Goal: Information Seeking & Learning: Learn about a topic

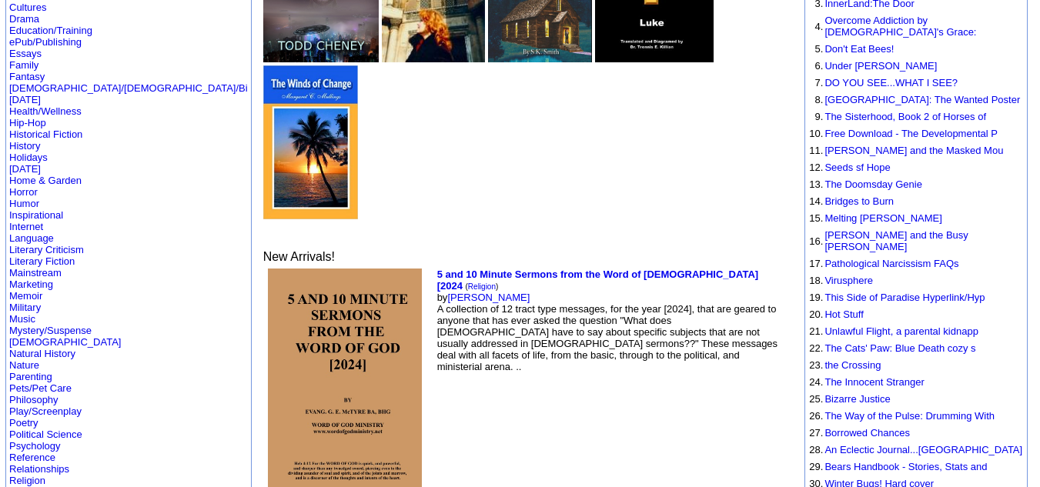
scroll to position [277, 0]
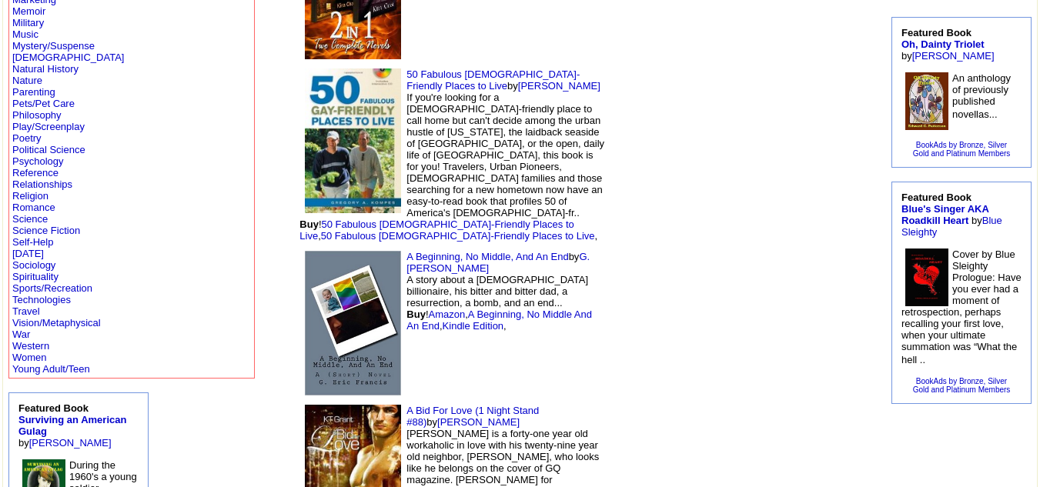
scroll to position [480, 0]
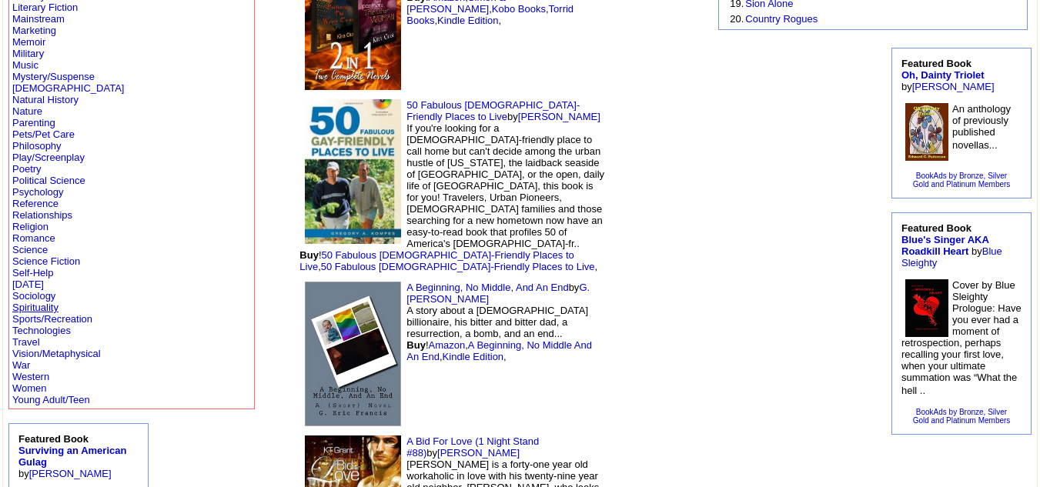
click at [41, 311] on link "Spirituality" at bounding box center [35, 308] width 46 height 12
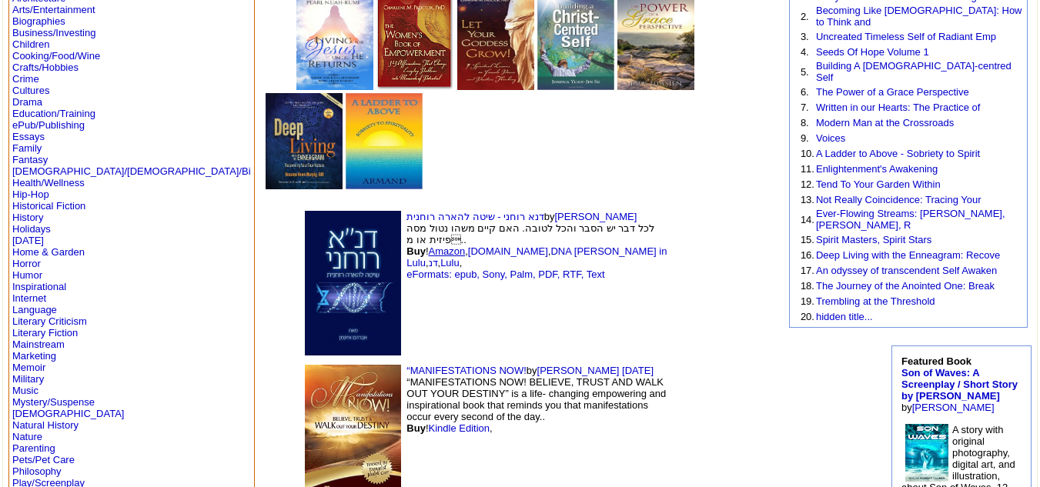
scroll to position [185, 0]
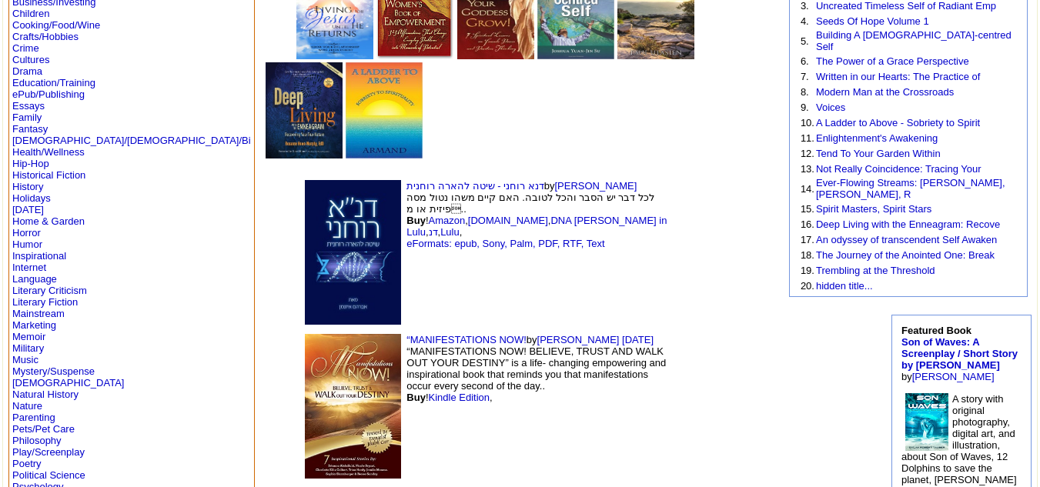
click at [305, 334] on img at bounding box center [353, 406] width 96 height 145
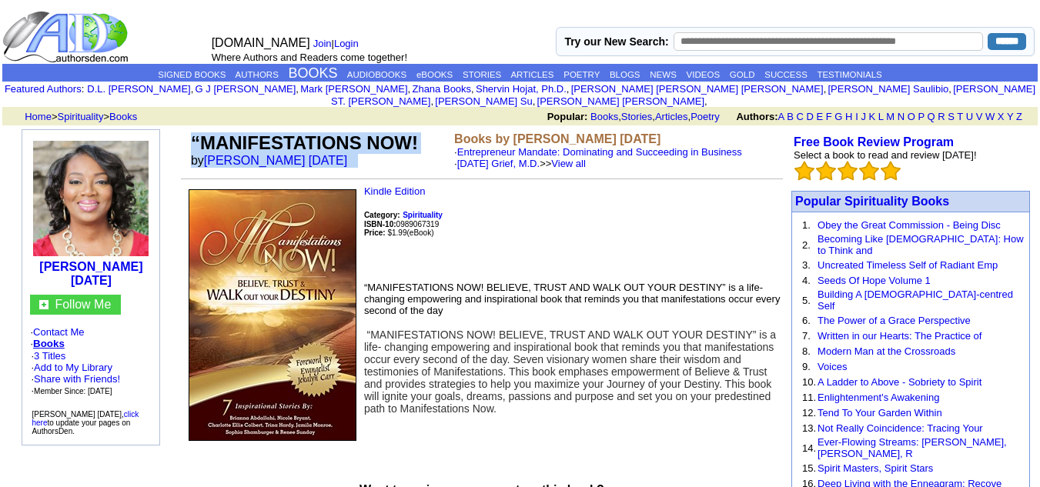
drag, startPoint x: 185, startPoint y: 131, endPoint x: 384, endPoint y: 160, distance: 201.6
click at [384, 160] on tr "“MANIFESTATIONS NOW! by Renee Sunday Books by Renee Sunday · Entrepreneur Manda…" at bounding box center [482, 150] width 602 height 43
copy tr "“MANIFESTATIONS NOW! by Renee Sunday"
click at [434, 141] on td "“MANIFESTATIONS NOW! by Renee Sunday" at bounding box center [319, 150] width 263 height 43
drag, startPoint x: 183, startPoint y: 122, endPoint x: 331, endPoint y: 151, distance: 151.5
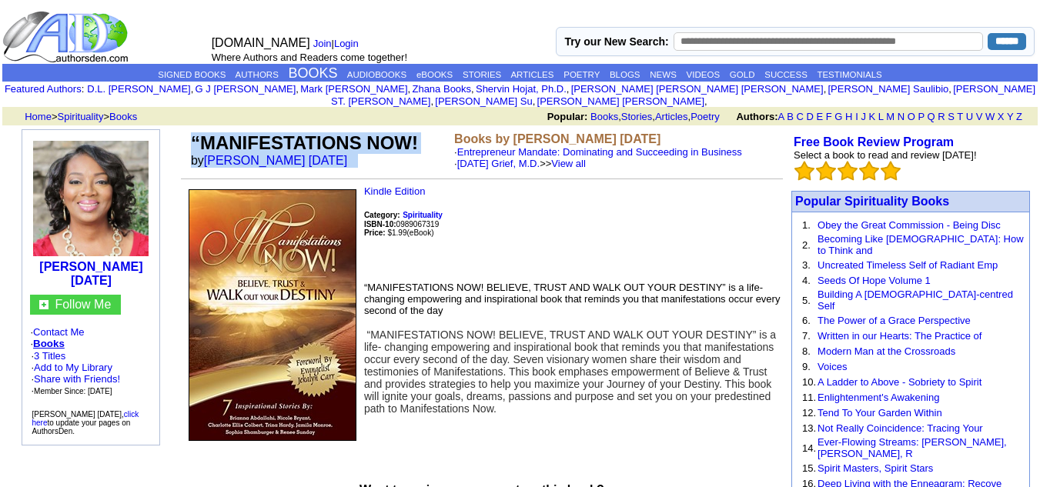
click at [331, 151] on tr "“MANIFESTATIONS NOW! by Renee Sunday Books by Renee Sunday · Entrepreneur Manda…" at bounding box center [482, 150] width 602 height 43
copy tr "“MANIFESTATIONS NOW! by Renee Sunday"
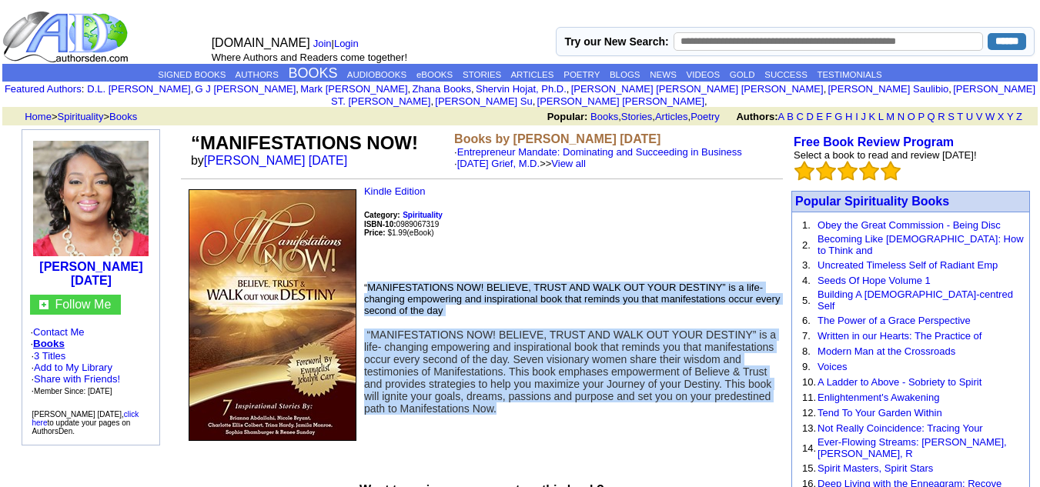
drag, startPoint x: 369, startPoint y: 275, endPoint x: 749, endPoint y: 406, distance: 402.3
click at [749, 406] on td "Kindle Edition Category: Spirituality ISBN-10: 0989067319 Price: $1.99 (eBook) …" at bounding box center [482, 316] width 602 height 260
copy td "MANIFESTATIONS NOW! BELIEVE, TRUST AND WALK OUT YOUR DESTINY” is a life- changi…"
click at [749, 406] on td "Kindle Edition Category: Spirituality ISBN-10: 0989067319 Price: $1.99 (eBook) …" at bounding box center [482, 316] width 602 height 260
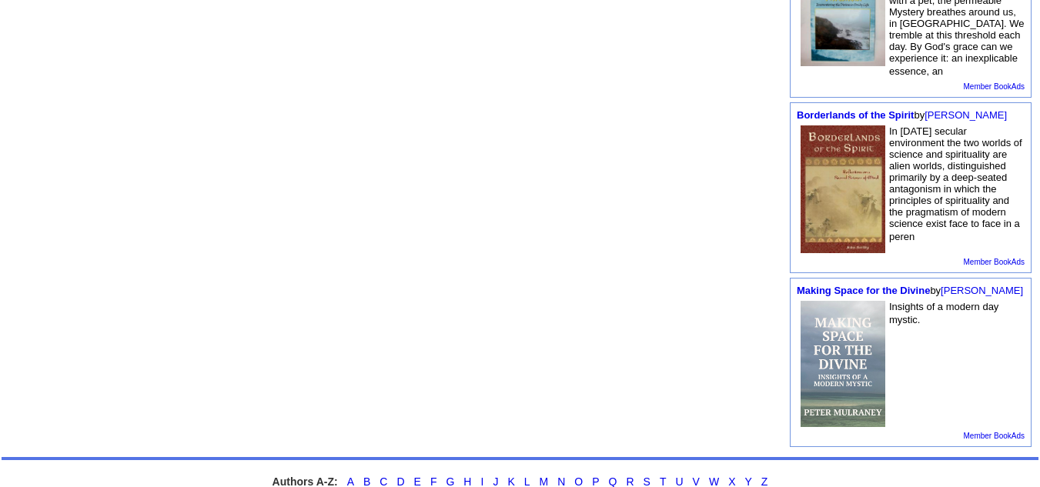
scroll to position [656, 0]
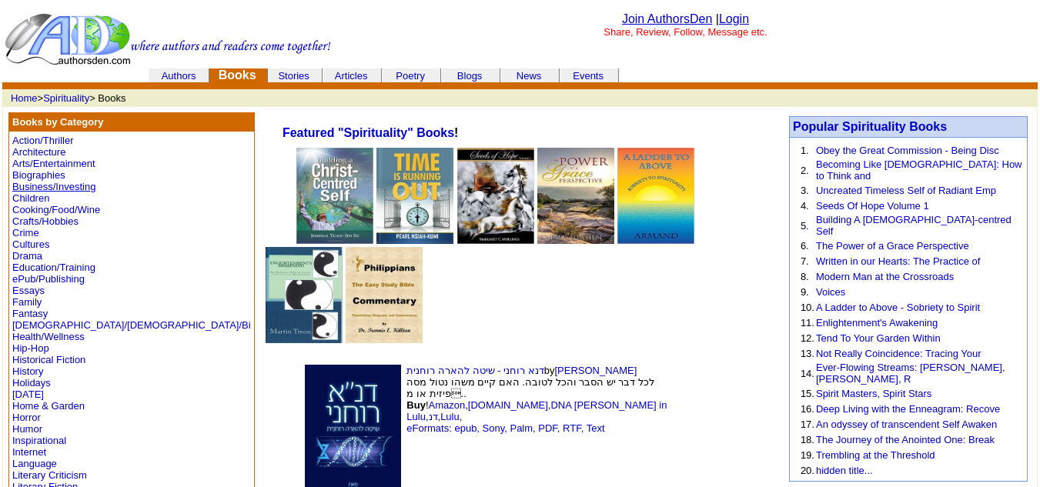
click at [86, 185] on link "Business/Investing" at bounding box center [53, 187] width 83 height 12
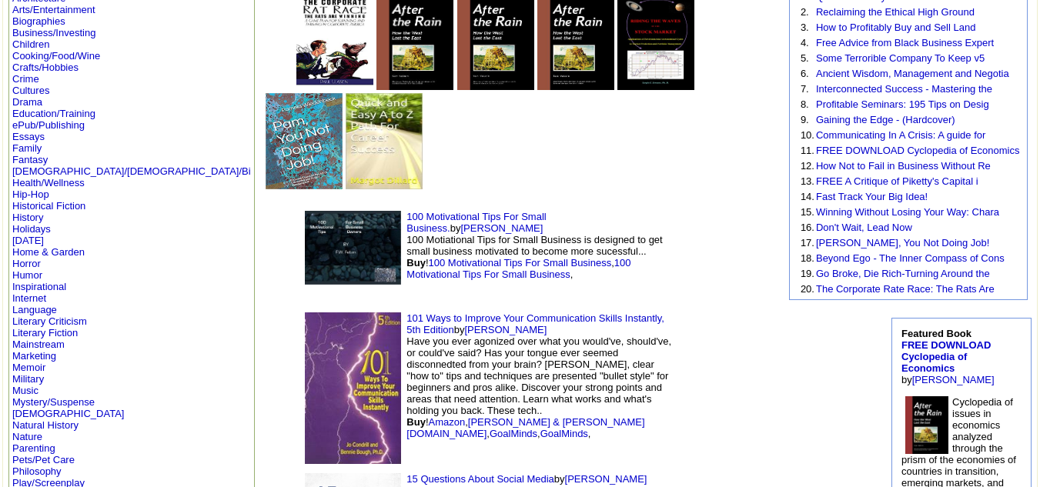
scroll to position [143, 0]
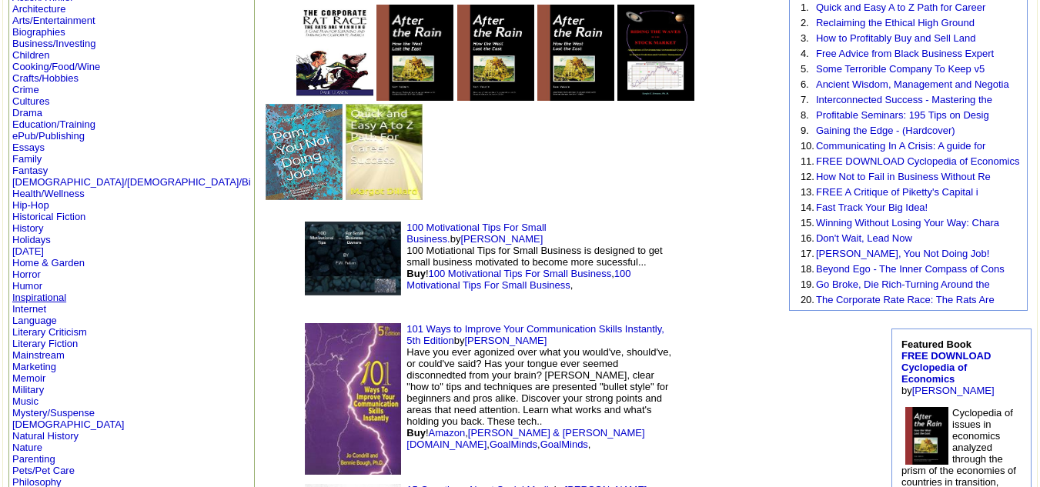
click at [44, 294] on link "Inspirational" at bounding box center [39, 298] width 54 height 12
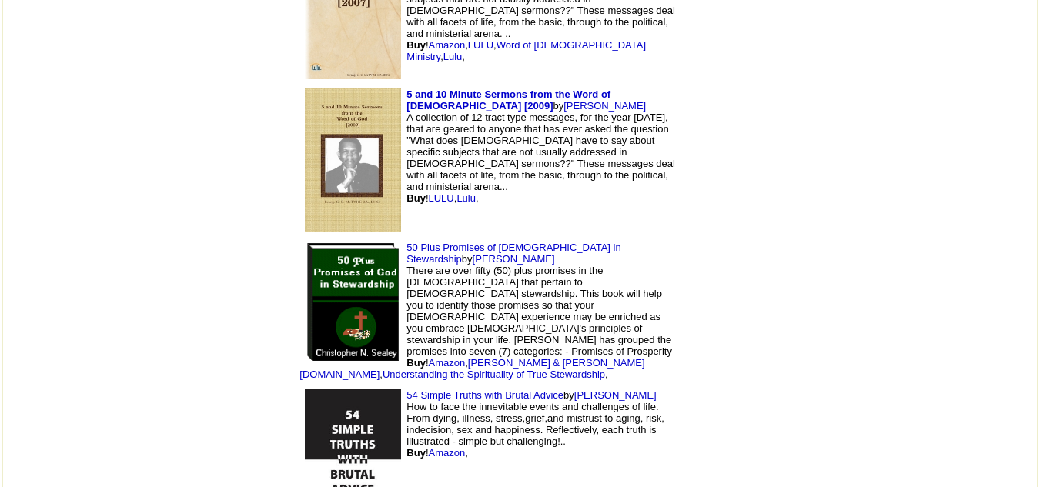
scroll to position [1496, 0]
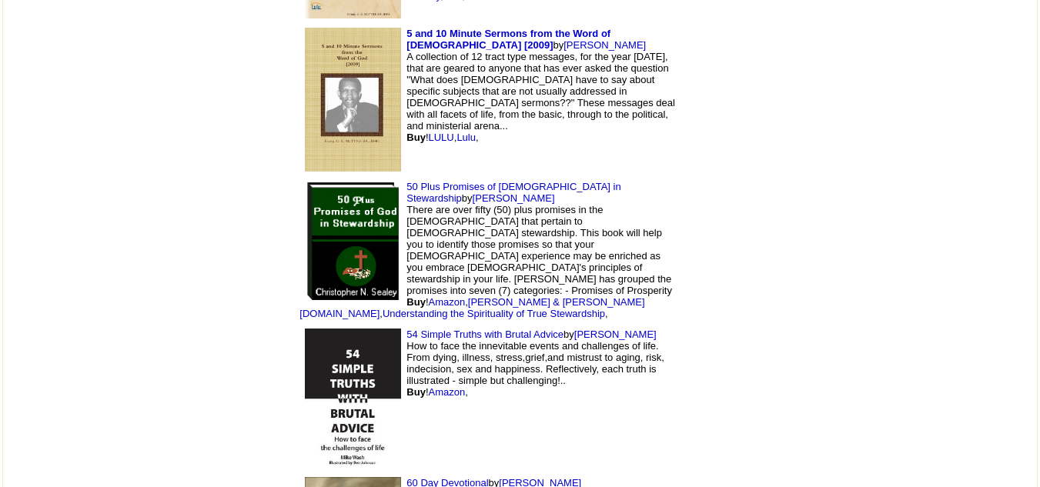
click at [305, 45] on img at bounding box center [353, 100] width 96 height 145
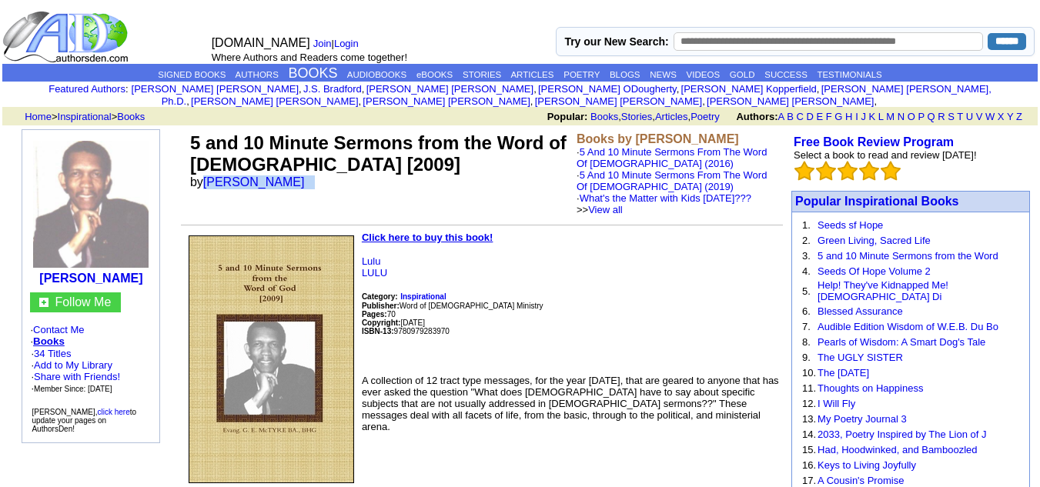
drag, startPoint x: 205, startPoint y: 167, endPoint x: 325, endPoint y: 179, distance: 120.7
click at [325, 179] on td "5 and 10 Minute Sermons from the Word of [DEMOGRAPHIC_DATA] [2009] by [PERSON_N…" at bounding box center [380, 173] width 387 height 89
copy font "[PERSON_NAME]"
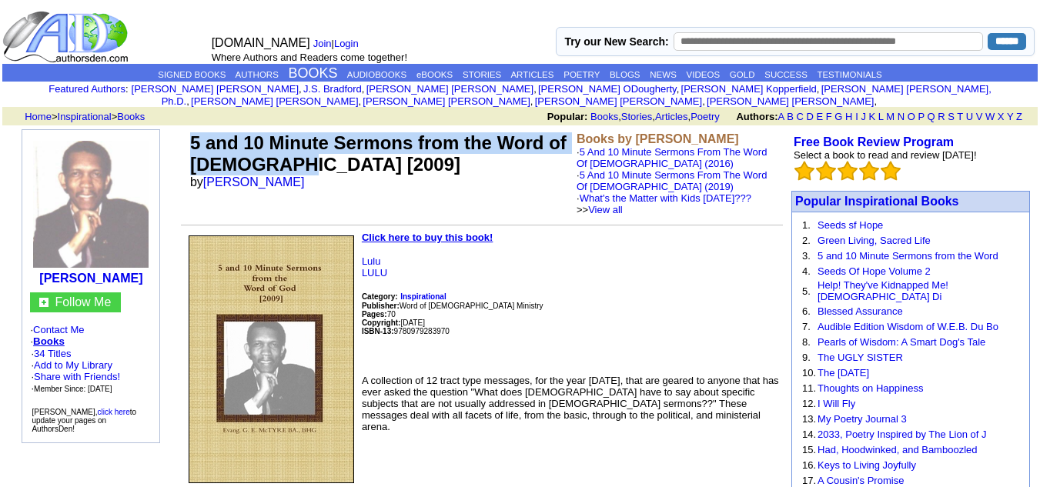
drag, startPoint x: 190, startPoint y: 134, endPoint x: 524, endPoint y: 151, distance: 333.9
click at [524, 151] on td "5 and 10 Minute Sermons from the Word of God [2009] by George E. McTyre" at bounding box center [380, 173] width 387 height 89
copy font "5 and 10 Minute Sermons from the Word of God [2009]"
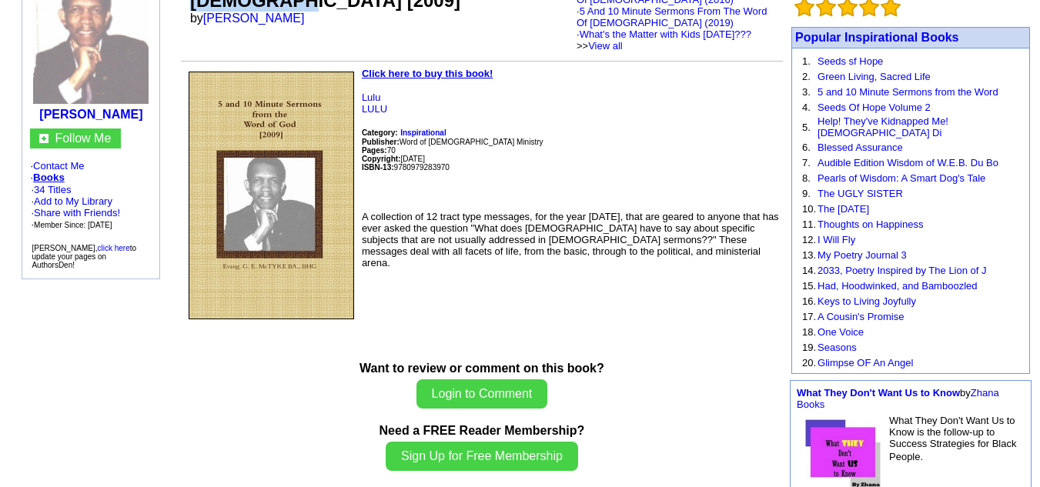
scroll to position [297, 0]
